Goal: Task Accomplishment & Management: Use online tool/utility

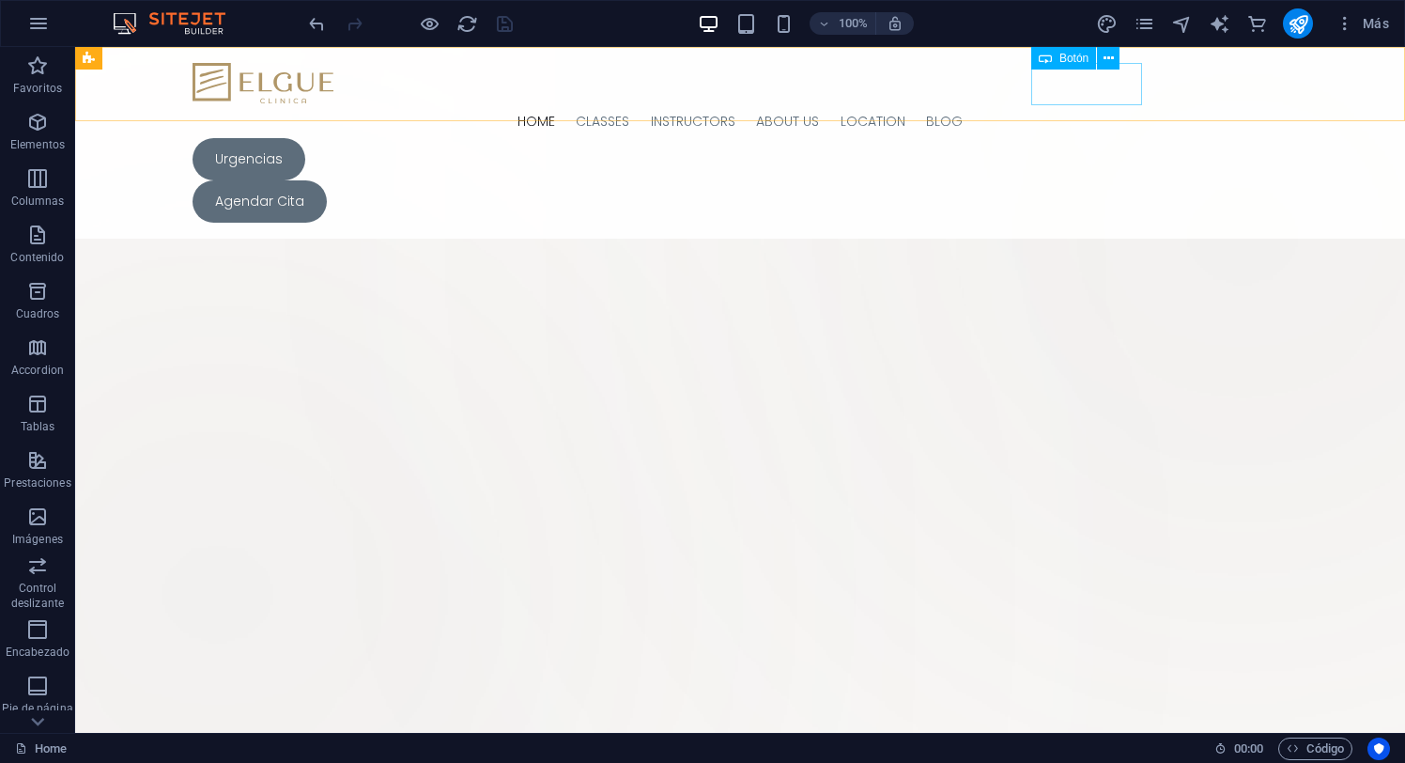
click at [1040, 138] on div "Urgencias" at bounding box center [733, 159] width 1081 height 42
select select "px"
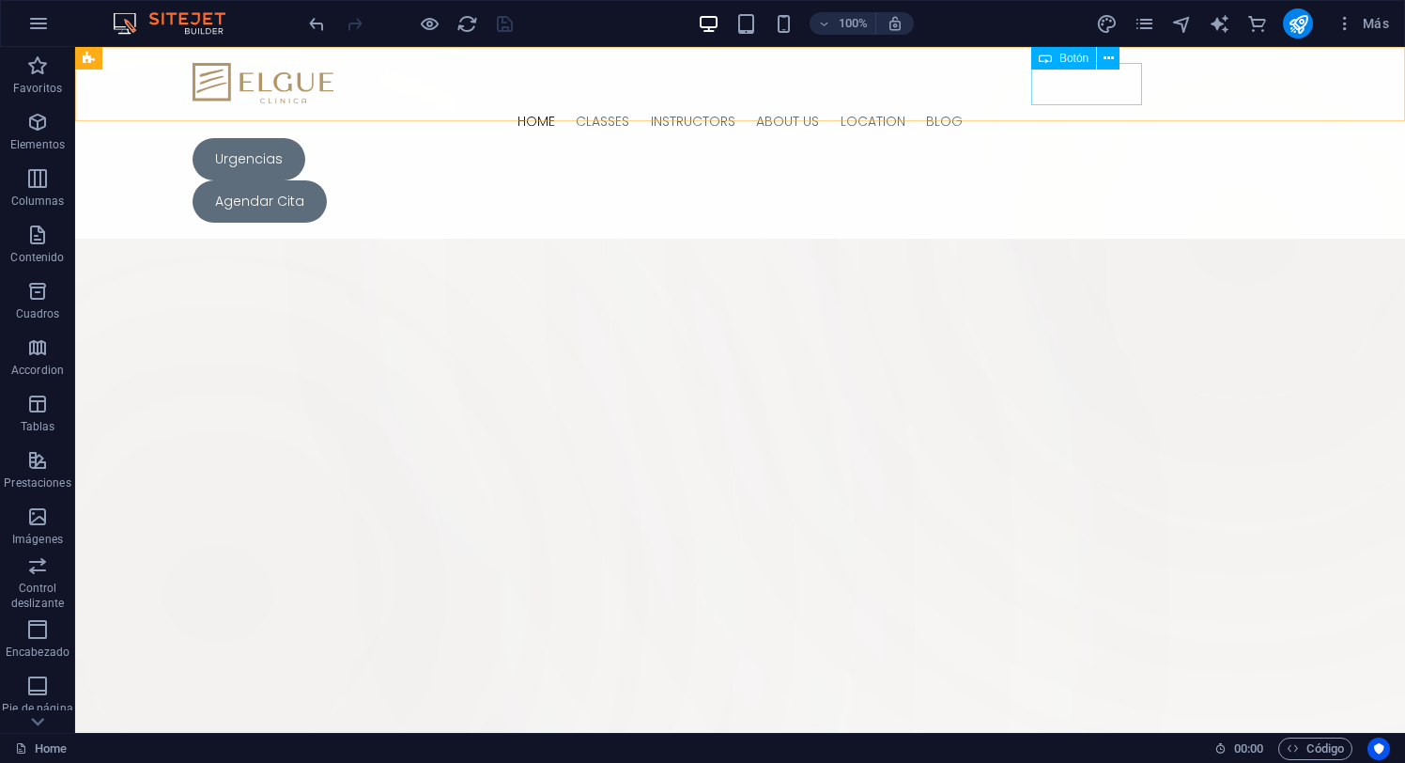
select select "px"
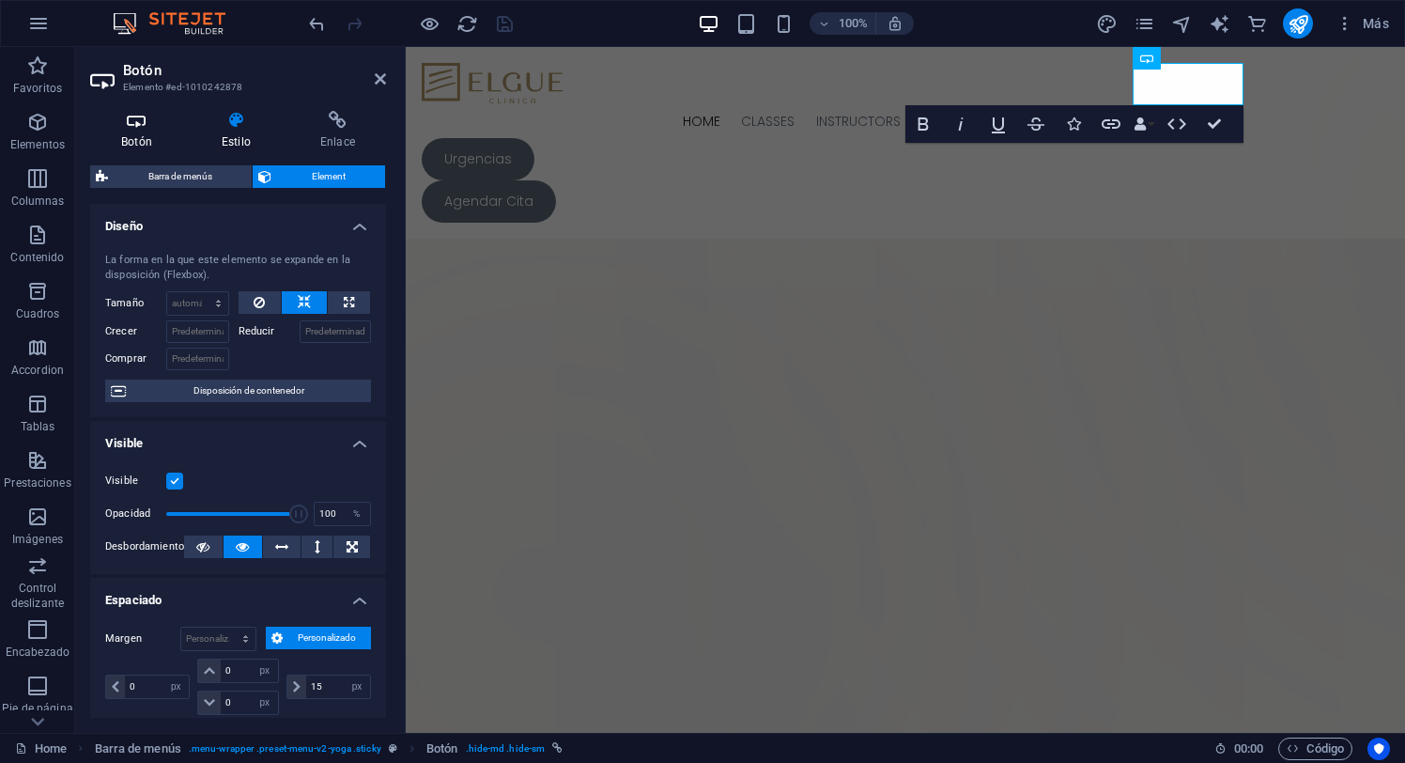
click at [145, 125] on icon at bounding box center [136, 120] width 93 height 19
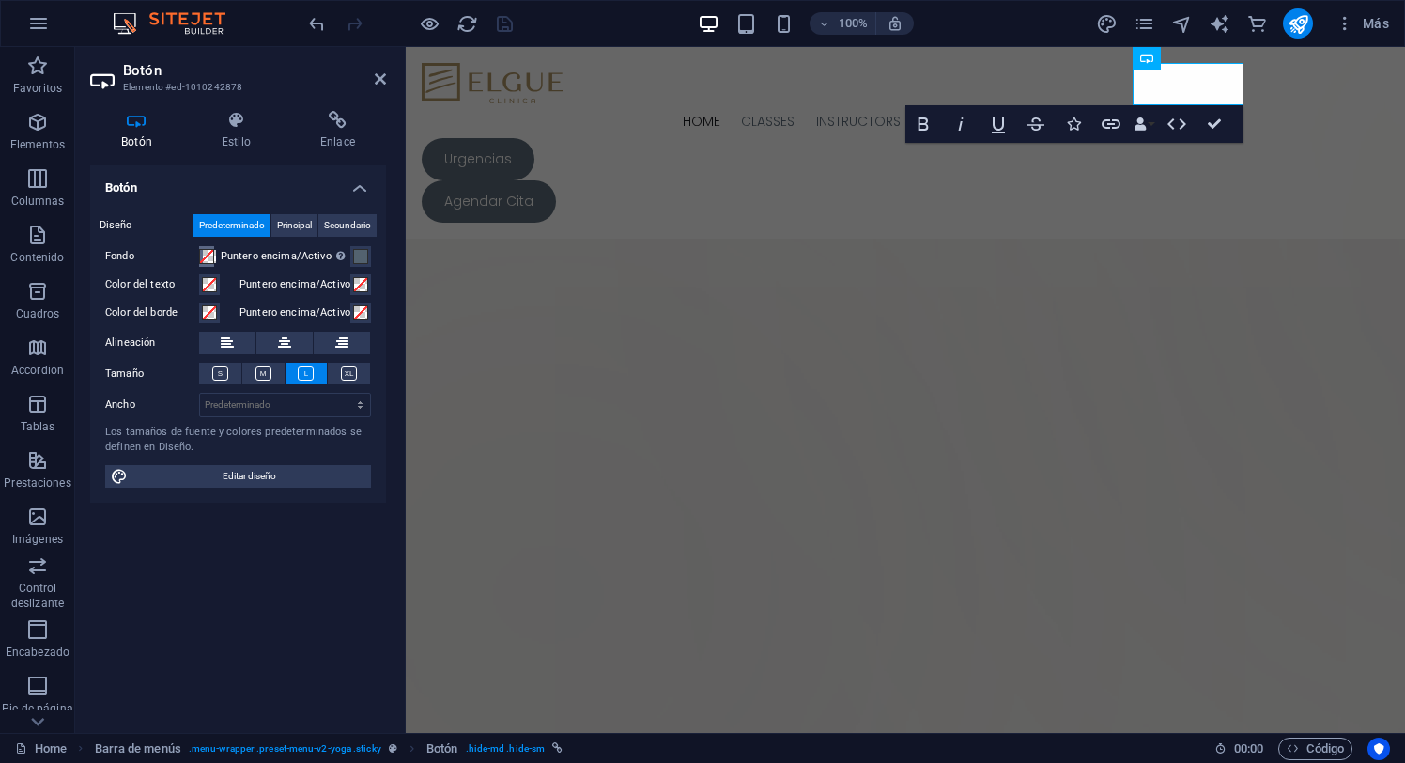
click at [209, 258] on span at bounding box center [206, 256] width 15 height 15
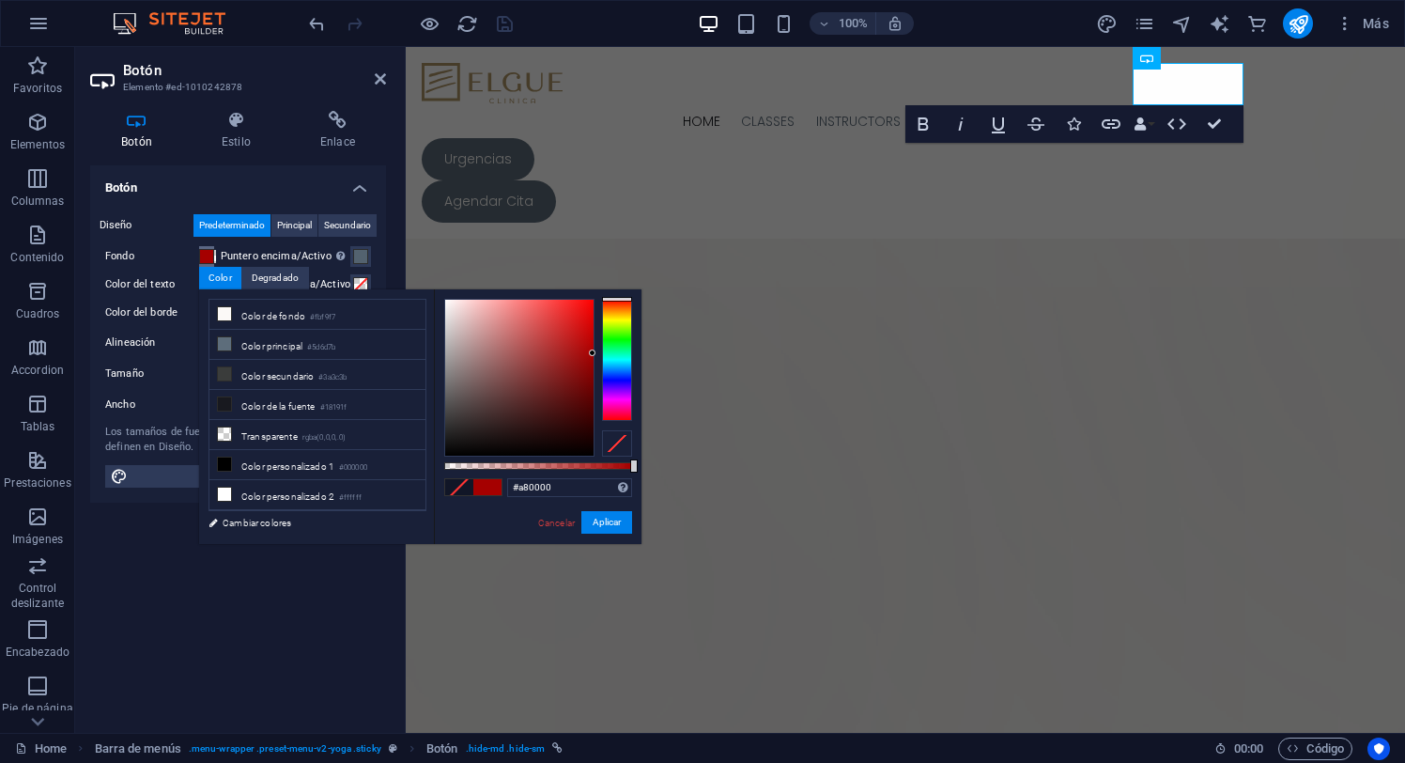
type input "#aa0000"
drag, startPoint x: 577, startPoint y: 362, endPoint x: 692, endPoint y: 350, distance: 116.1
click at [692, 350] on body "[PERSON_NAME][DOMAIN_NAME] Home Favoritos Elementos Columnas Contenido Cuadros …" at bounding box center [702, 381] width 1405 height 763
click at [597, 526] on button "Aplicar" at bounding box center [606, 522] width 51 height 23
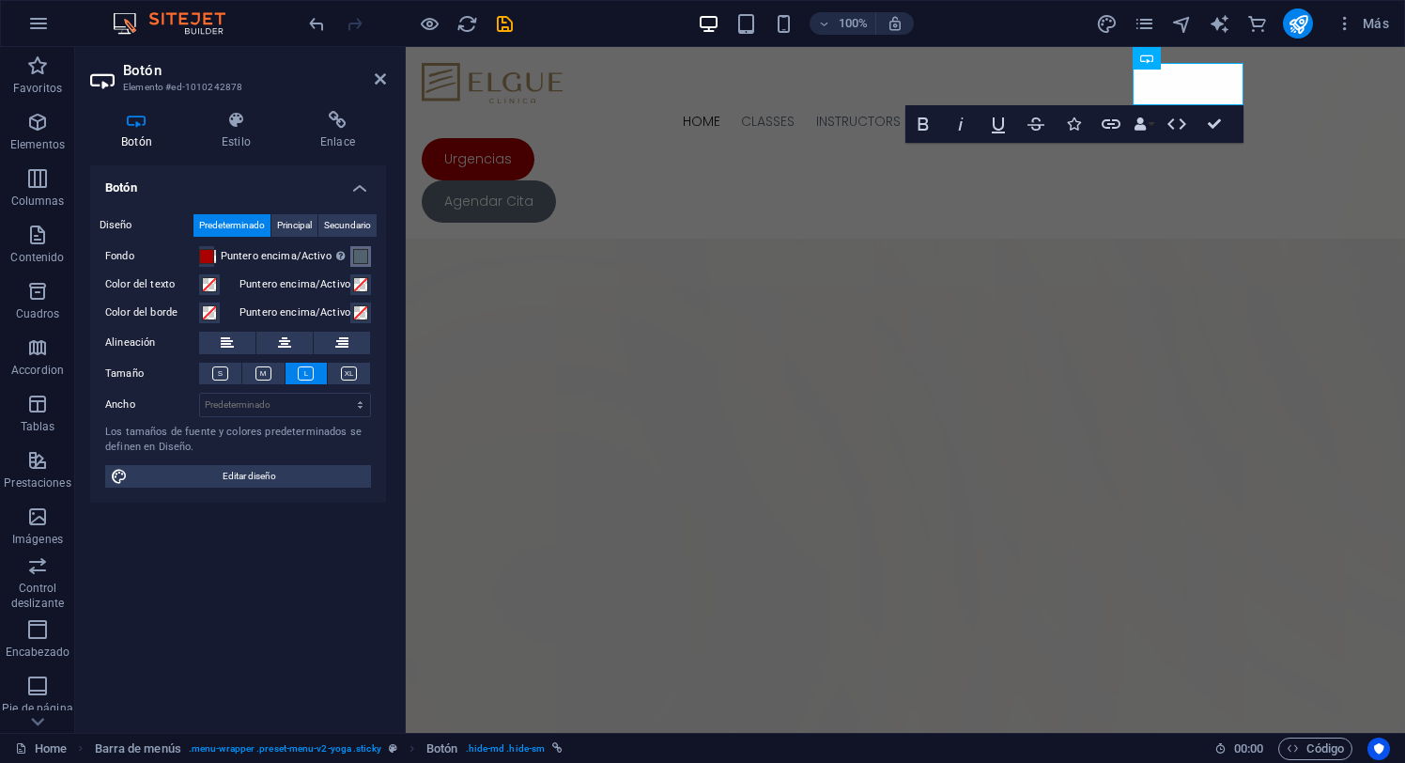
click at [362, 260] on span at bounding box center [360, 256] width 15 height 15
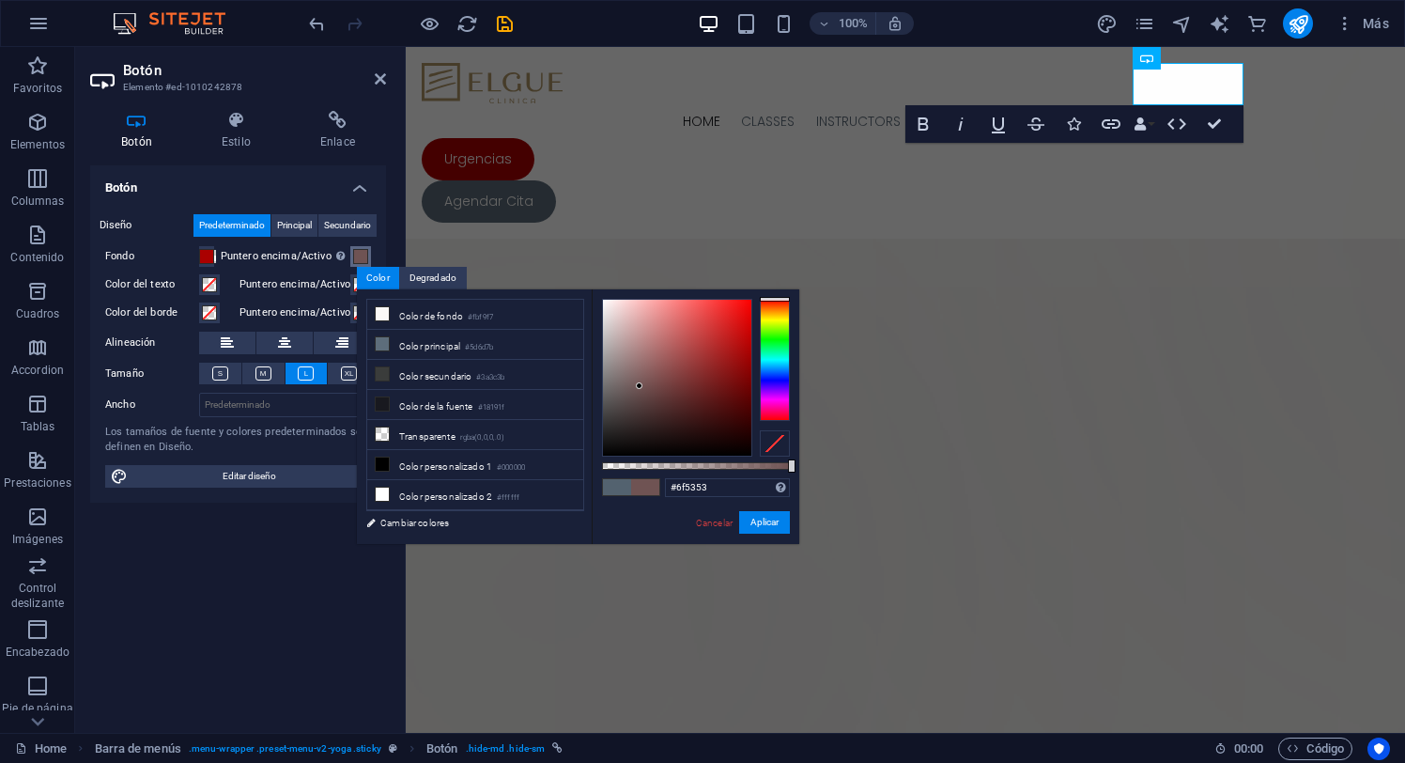
drag, startPoint x: 774, startPoint y: 372, endPoint x: 804, endPoint y: 267, distance: 109.4
click at [804, 267] on body "[PERSON_NAME][DOMAIN_NAME] Home Favoritos Elementos Columnas Contenido Cuadros …" at bounding box center [702, 381] width 1405 height 763
type input "#5d0000"
drag, startPoint x: 666, startPoint y: 361, endPoint x: 880, endPoint y: 397, distance: 217.2
click at [880, 397] on body "[PERSON_NAME][DOMAIN_NAME] Home Favoritos Elementos Columnas Contenido Cuadros …" at bounding box center [702, 381] width 1405 height 763
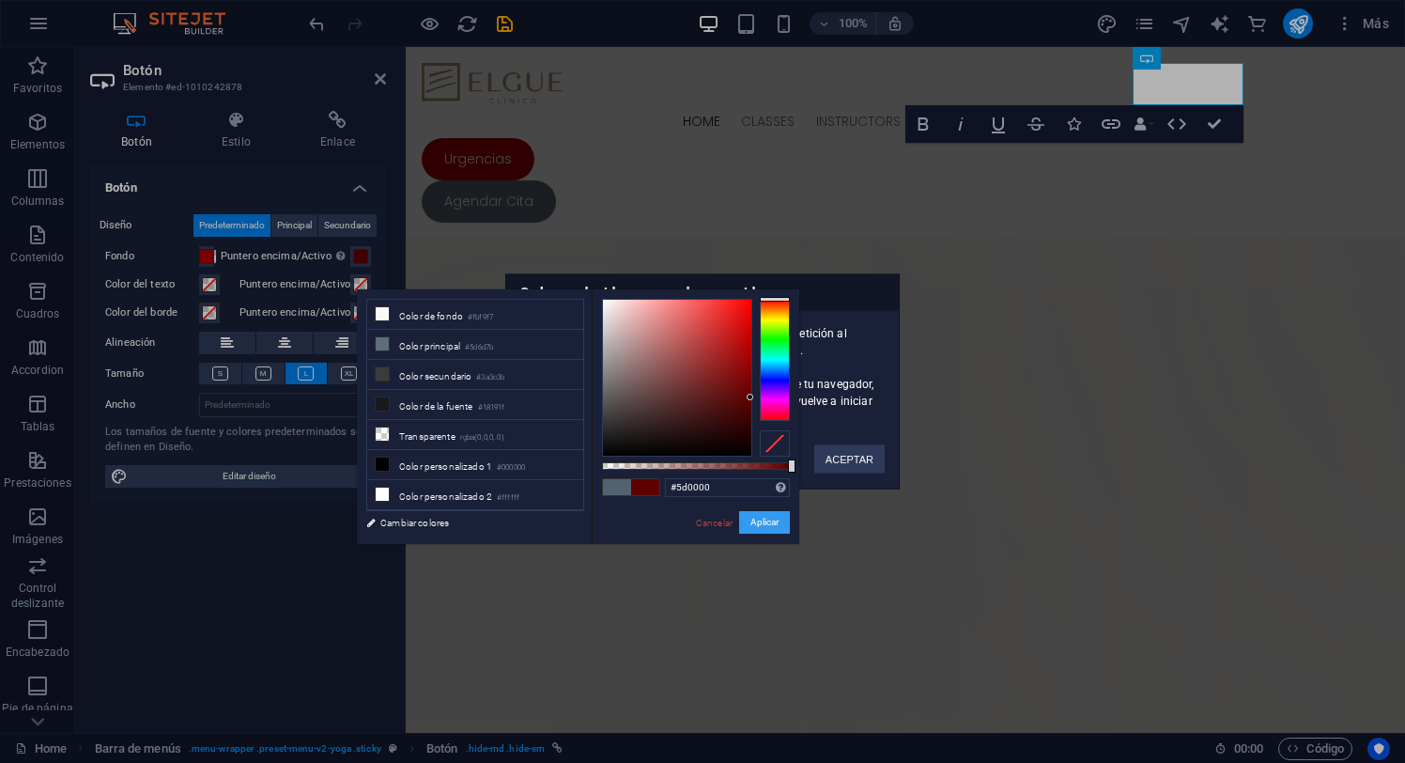
click at [761, 527] on button "Aplicar" at bounding box center [764, 522] width 51 height 23
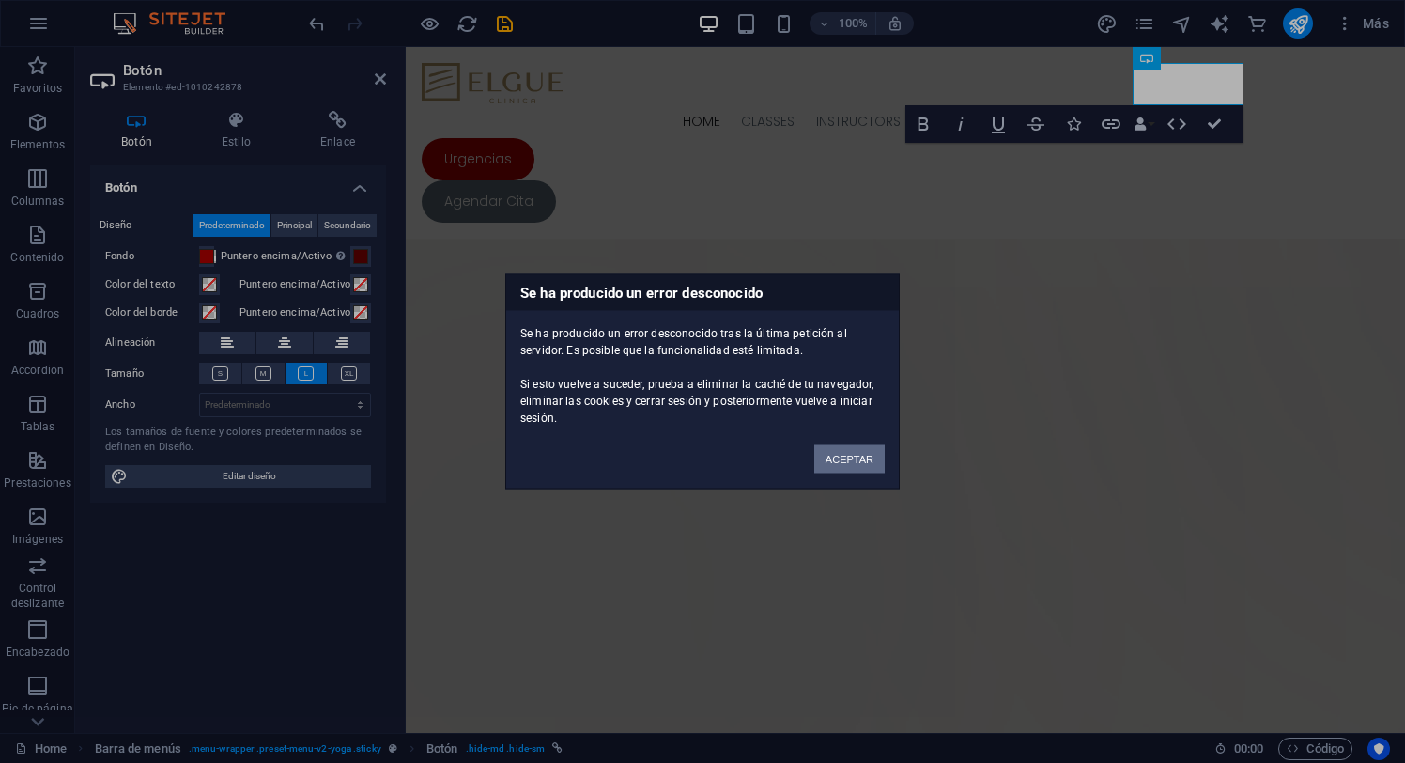
click at [855, 463] on button "ACEPTAR" at bounding box center [849, 459] width 70 height 28
